Goal: Information Seeking & Learning: Check status

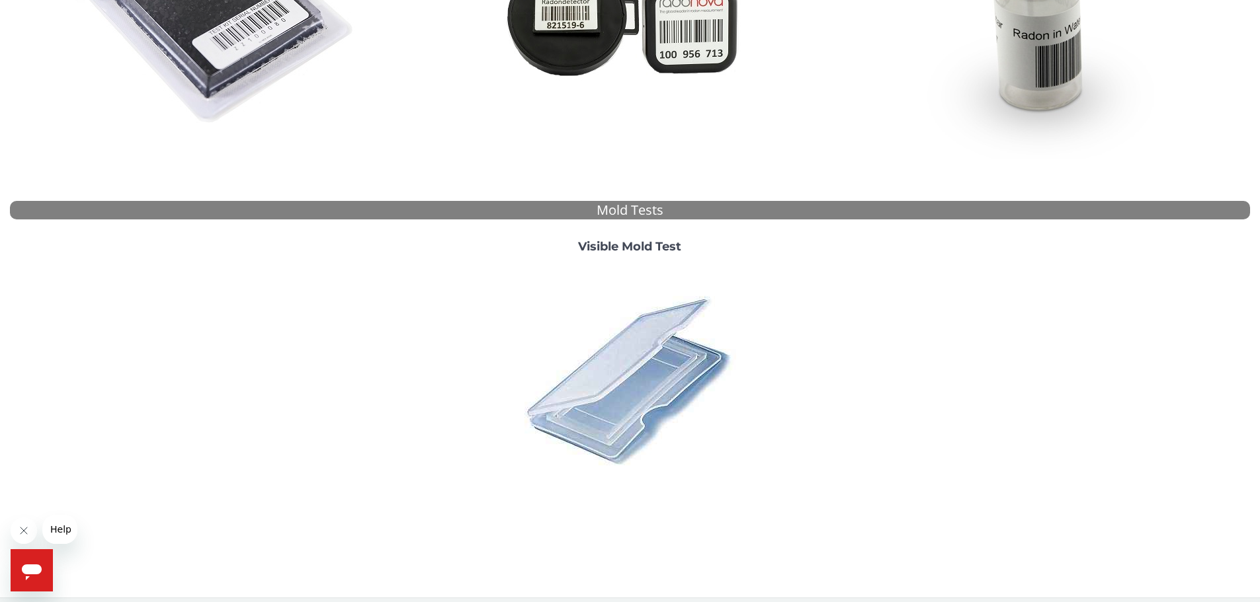
scroll to position [364, 0]
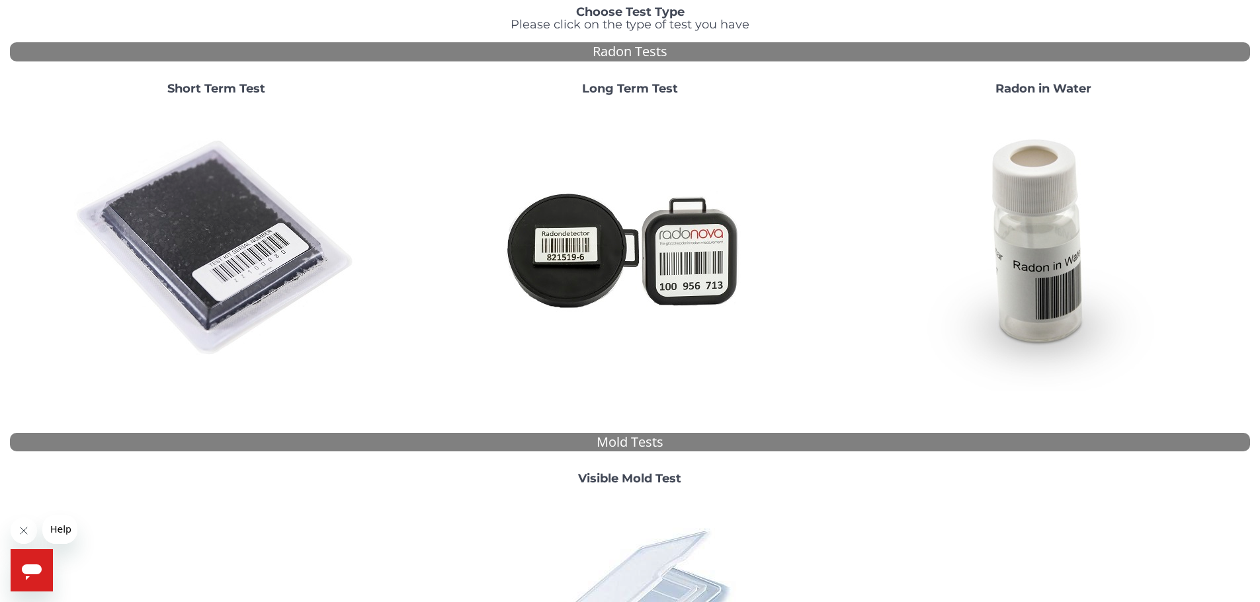
scroll to position [99, 0]
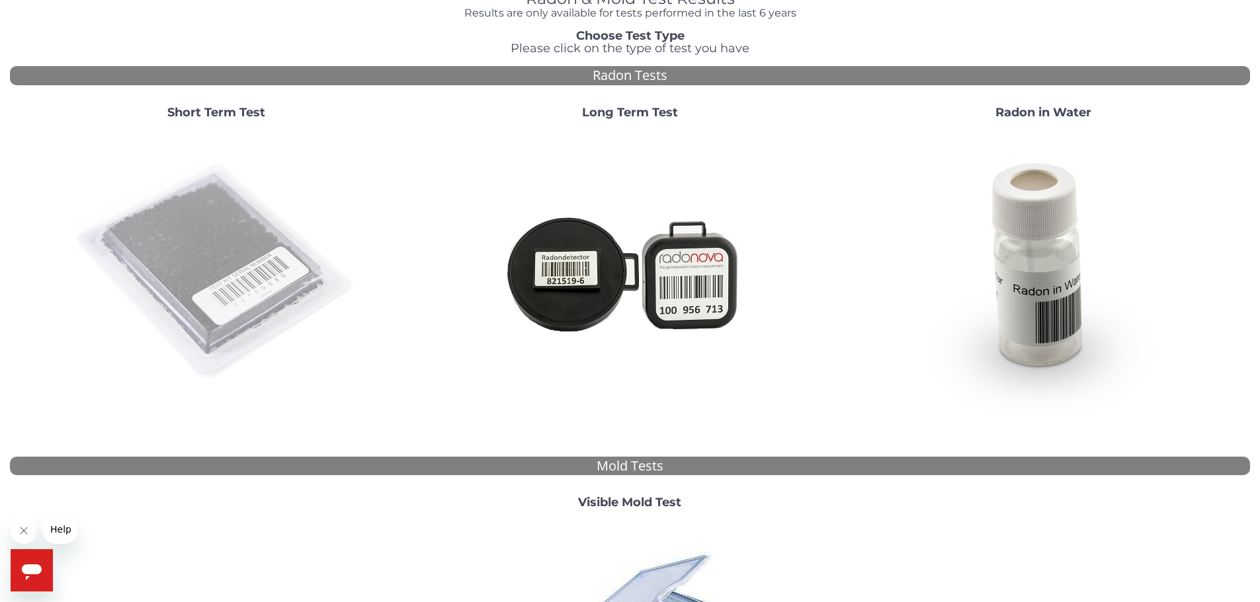
click at [218, 296] on img at bounding box center [216, 272] width 284 height 284
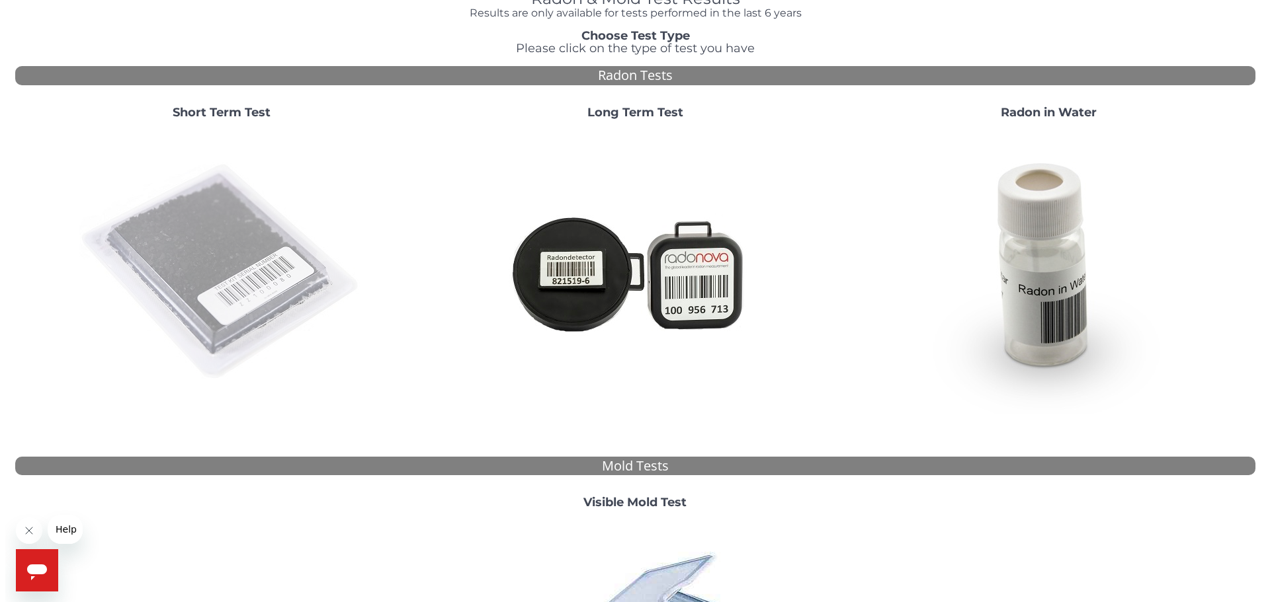
scroll to position [0, 0]
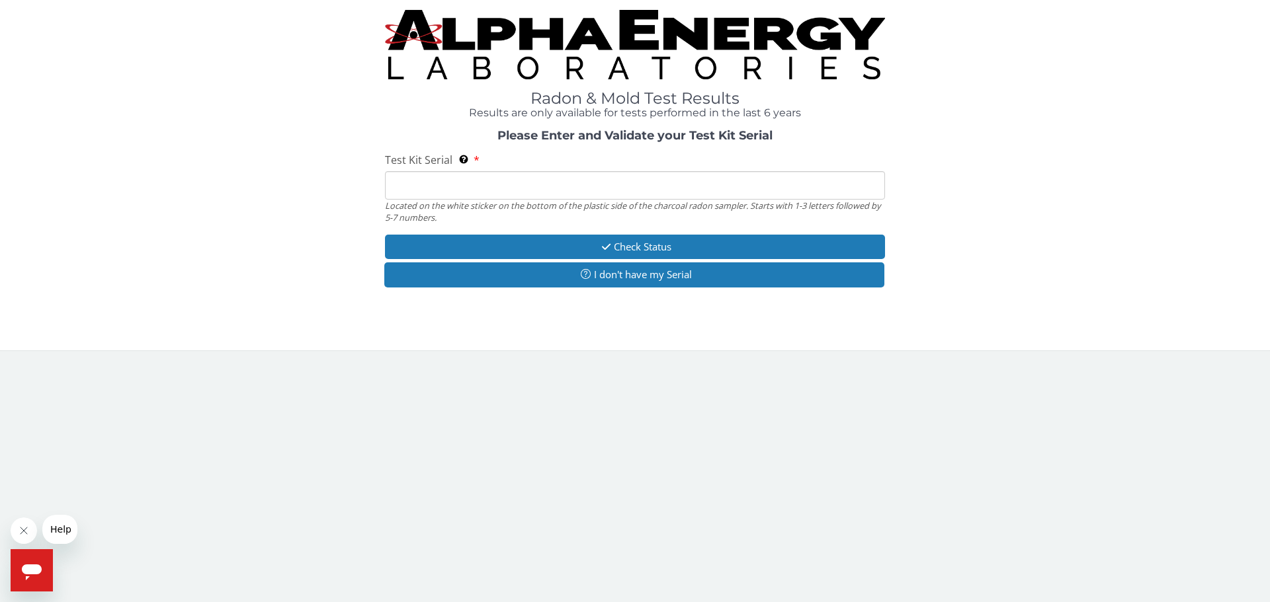
click at [438, 182] on input "Test Kit Serial Located on the white sticker on the bottom of the plastic side …" at bounding box center [635, 185] width 500 height 28
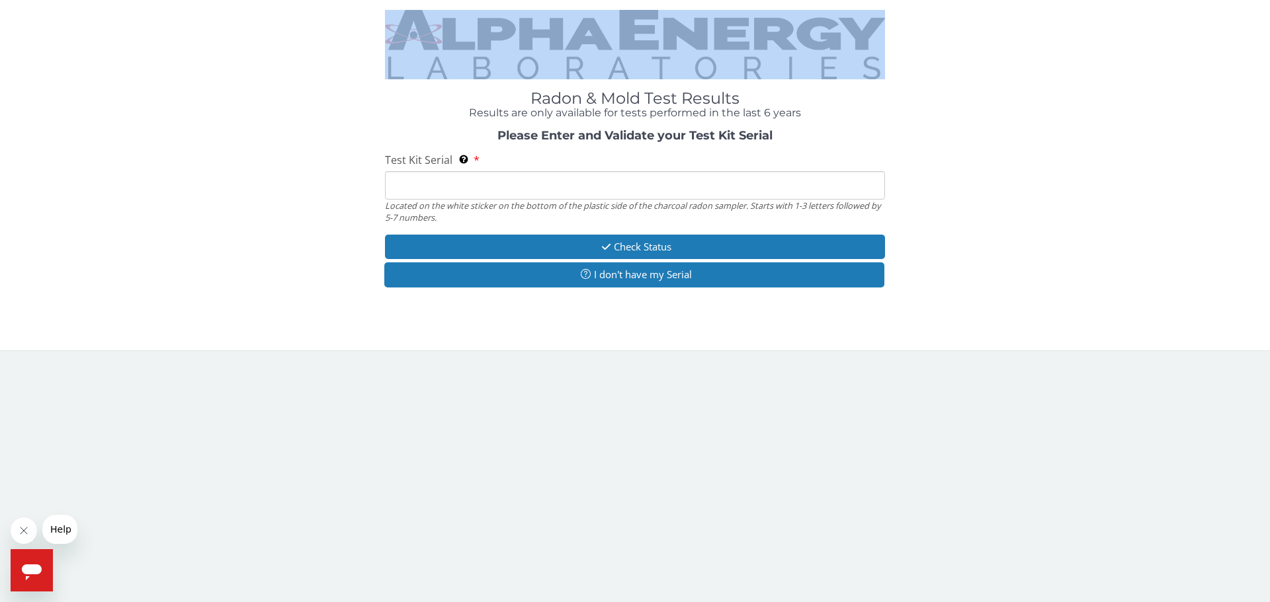
drag, startPoint x: 0, startPoint y: 86, endPoint x: 0, endPoint y: 100, distance: 13.9
click at [0, 100] on div "Radon & Mold Test Results Results are only available for tests performed in the…" at bounding box center [635, 175] width 1270 height 351
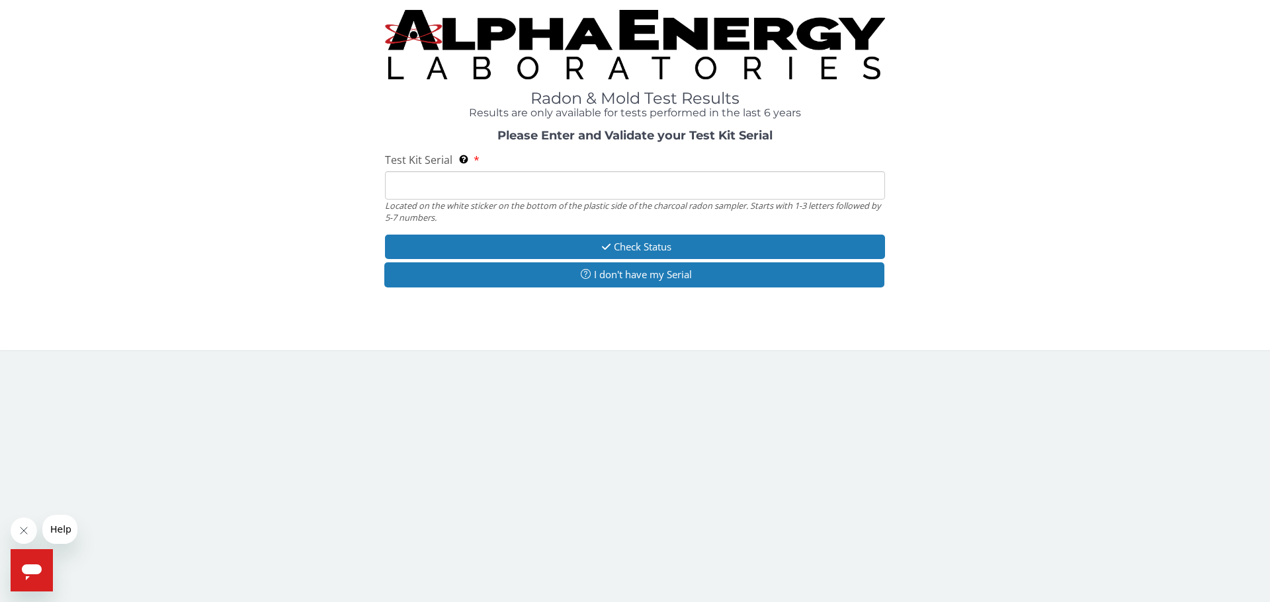
click at [416, 192] on input "Test Kit Serial Located on the white sticker on the bottom of the plastic side …" at bounding box center [635, 185] width 500 height 28
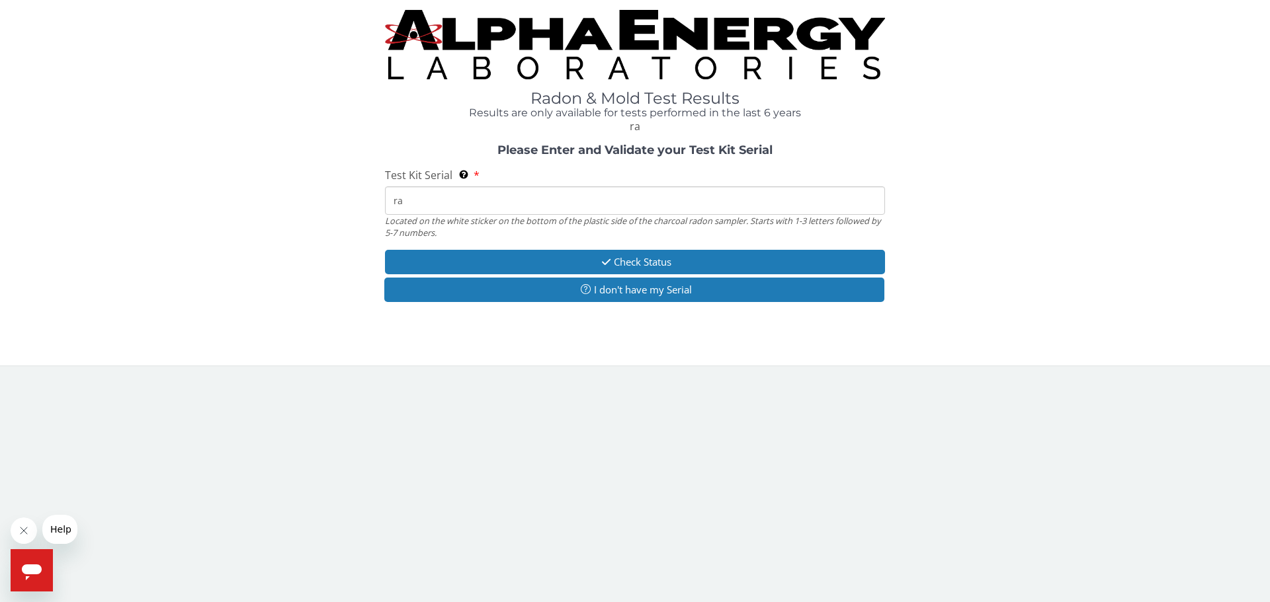
type input "r"
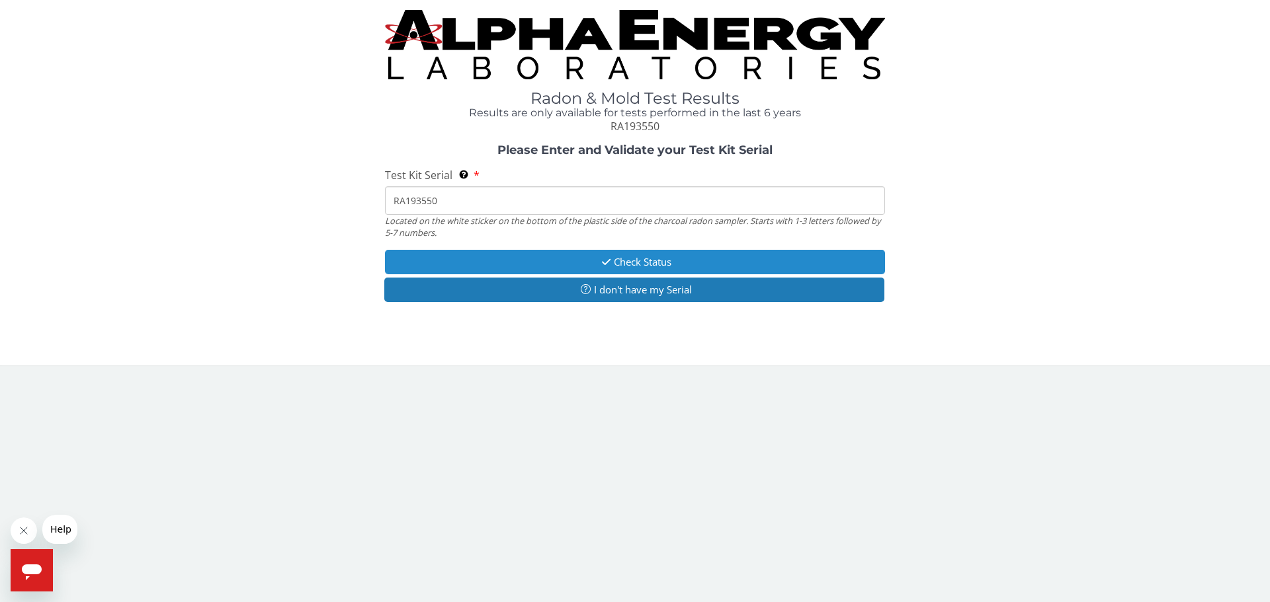
type input "RA193550"
click at [657, 263] on button "Check Status" at bounding box center [635, 262] width 500 height 24
